Goal: Navigation & Orientation: Find specific page/section

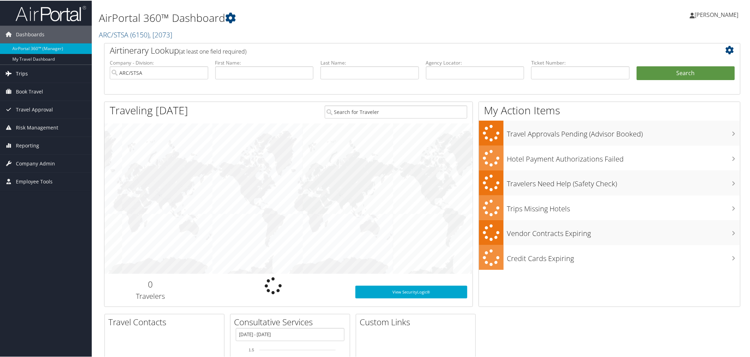
click at [27, 72] on span "Trips" at bounding box center [22, 73] width 12 height 18
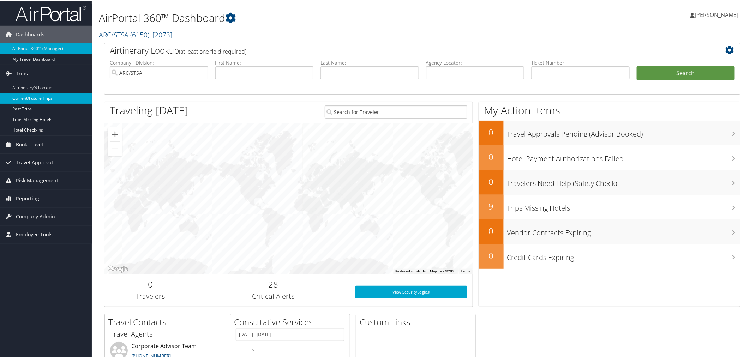
click at [37, 96] on link "Current/Future Trips" at bounding box center [46, 97] width 92 height 11
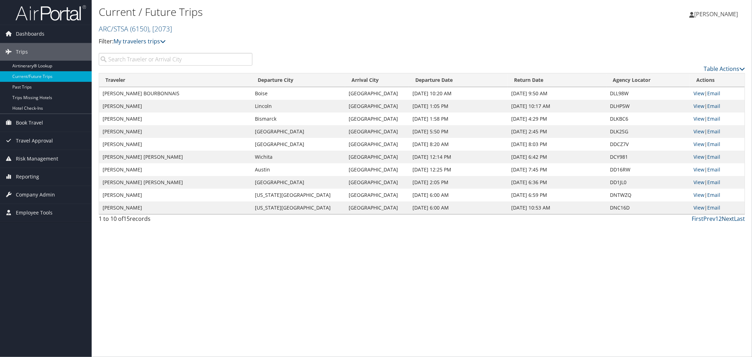
click at [730, 217] on link "Next" at bounding box center [728, 219] width 12 height 8
